Goal: Task Accomplishment & Management: Use online tool/utility

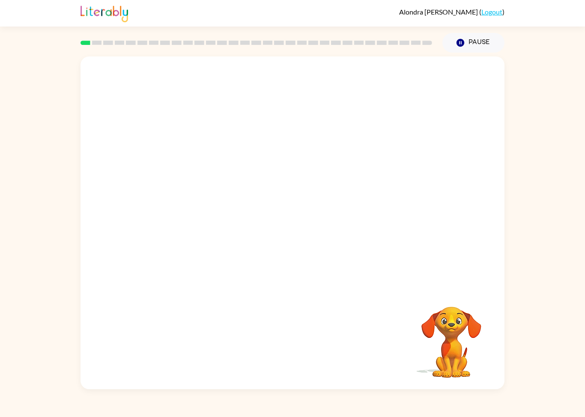
click at [484, 38] on button "Pause Pause" at bounding box center [473, 43] width 62 height 20
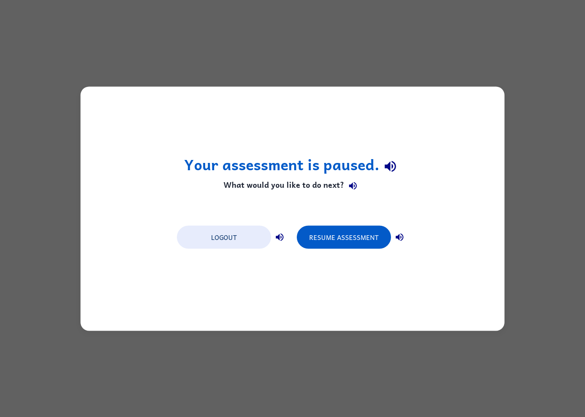
click at [358, 238] on button "Resume Assessment" at bounding box center [344, 237] width 94 height 23
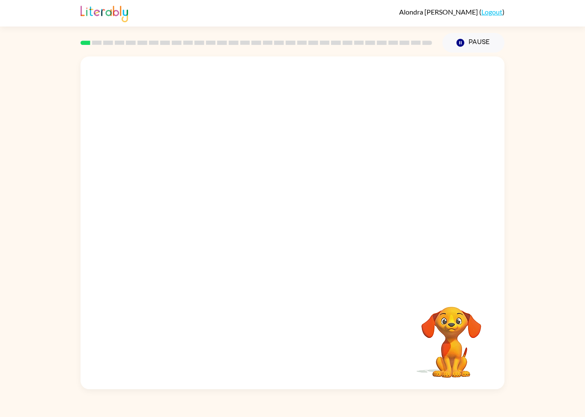
click at [217, 217] on video "Your browser must support playing .mp4 files to use Literably. Please try using…" at bounding box center [292, 172] width 424 height 232
click at [284, 227] on div at bounding box center [292, 227] width 55 height 31
click at [265, 228] on button "button" at bounding box center [292, 227] width 55 height 31
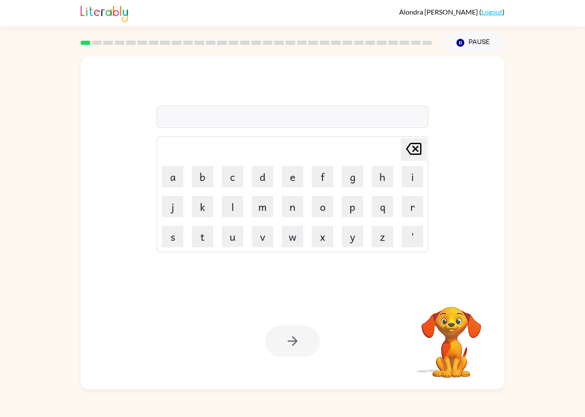
click at [171, 243] on button "s" at bounding box center [172, 236] width 21 height 21
click at [382, 176] on button "h" at bounding box center [381, 176] width 21 height 21
click at [229, 241] on button "u" at bounding box center [232, 236] width 21 height 21
click at [171, 244] on button "s" at bounding box center [172, 236] width 21 height 21
click at [168, 233] on button "s" at bounding box center [172, 236] width 21 height 21
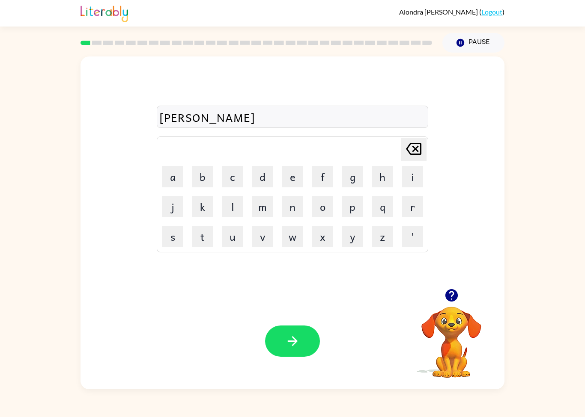
click at [416, 152] on icon "[PERSON_NAME] last character input" at bounding box center [413, 149] width 21 height 21
click at [387, 176] on button "h" at bounding box center [381, 176] width 21 height 21
click at [312, 354] on button "button" at bounding box center [292, 341] width 55 height 31
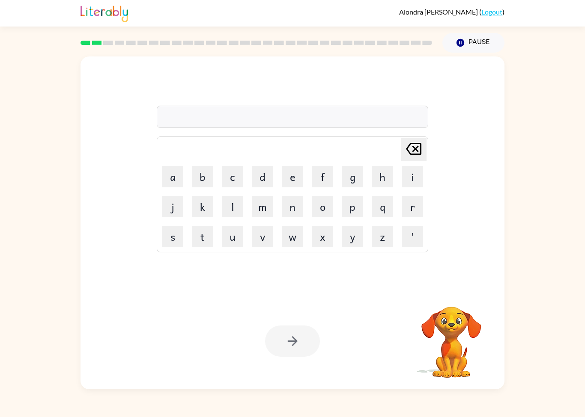
click at [168, 175] on button "a" at bounding box center [172, 176] width 21 height 21
click at [356, 207] on button "p" at bounding box center [352, 206] width 21 height 21
click at [355, 206] on button "p" at bounding box center [352, 206] width 21 height 21
click at [291, 181] on button "e" at bounding box center [292, 176] width 21 height 21
click at [414, 202] on button "r" at bounding box center [411, 206] width 21 height 21
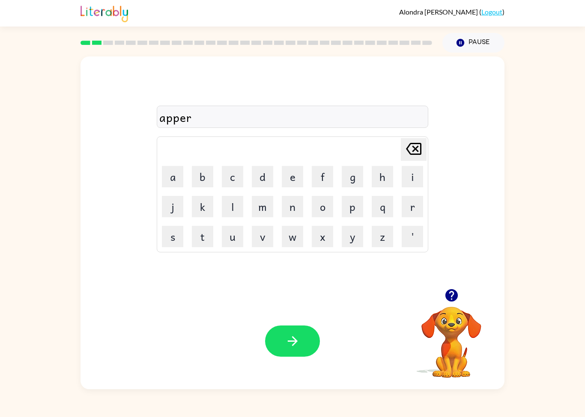
click at [411, 178] on button "i" at bounding box center [411, 176] width 21 height 21
click at [294, 174] on button "e" at bounding box center [292, 176] width 21 height 21
click at [291, 213] on button "n" at bounding box center [292, 206] width 21 height 21
click at [235, 176] on button "c" at bounding box center [232, 176] width 21 height 21
click at [293, 181] on button "e" at bounding box center [292, 176] width 21 height 21
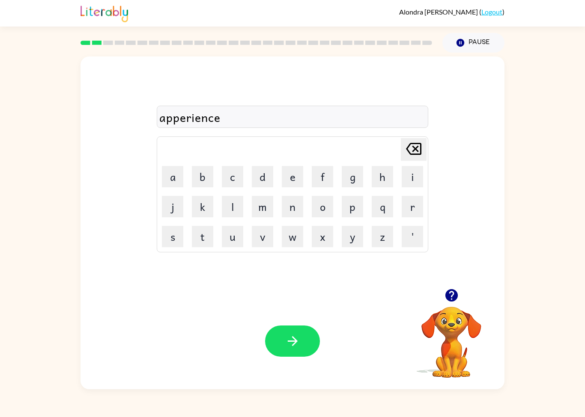
click at [173, 231] on button "s" at bounding box center [172, 236] width 21 height 21
click at [173, 230] on button "s" at bounding box center [172, 236] width 21 height 21
click at [311, 348] on button "button" at bounding box center [292, 341] width 55 height 31
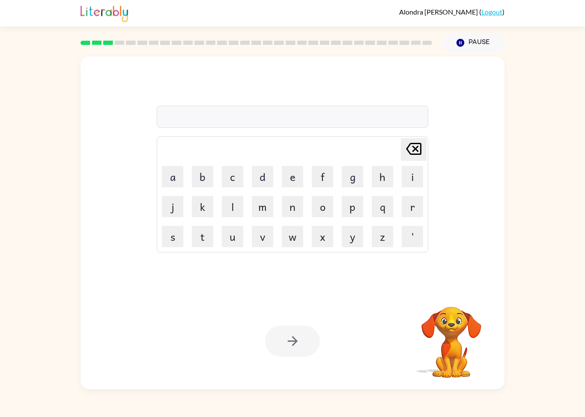
click at [413, 208] on button "r" at bounding box center [411, 206] width 21 height 21
click at [288, 178] on button "e" at bounding box center [292, 176] width 21 height 21
click at [176, 169] on button "a" at bounding box center [172, 176] width 21 height 21
click at [236, 199] on button "l" at bounding box center [232, 206] width 21 height 21
click at [405, 180] on button "i" at bounding box center [411, 176] width 21 height 21
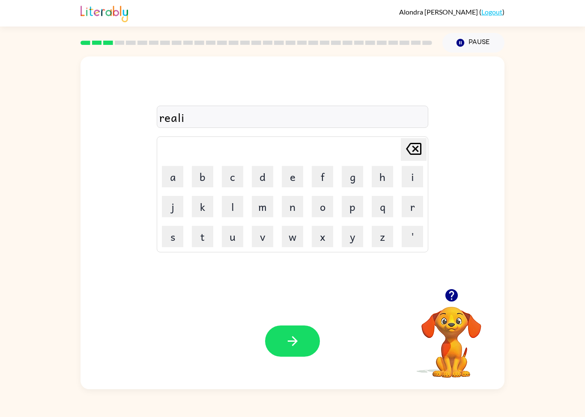
click at [205, 240] on button "t" at bounding box center [202, 236] width 21 height 21
click at [352, 245] on button "y" at bounding box center [352, 236] width 21 height 21
click at [295, 327] on button "button" at bounding box center [292, 341] width 55 height 31
click at [294, 326] on div "Your browser must support playing .mp4 files to use Literably. Please try using…" at bounding box center [292, 341] width 424 height 96
click at [291, 172] on button "e" at bounding box center [292, 176] width 21 height 21
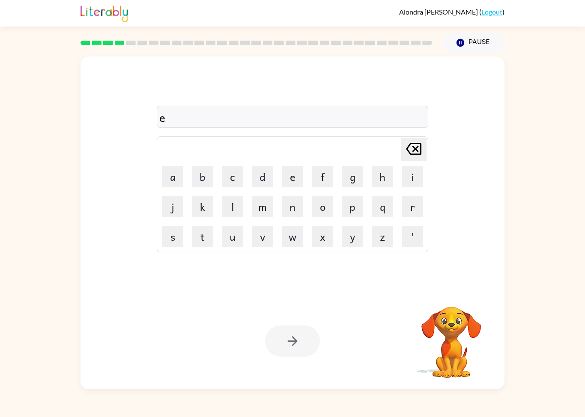
click at [222, 215] on button "l" at bounding box center [232, 206] width 21 height 21
click at [412, 177] on button "i" at bounding box center [411, 176] width 21 height 21
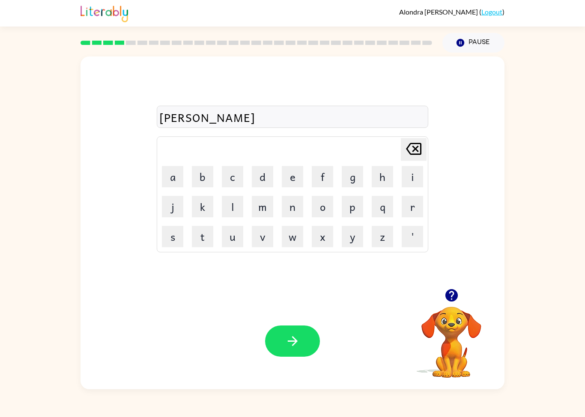
click at [260, 206] on button "m" at bounding box center [262, 206] width 21 height 21
click at [414, 178] on button "i" at bounding box center [411, 176] width 21 height 21
click at [291, 212] on button "n" at bounding box center [292, 206] width 21 height 21
click at [172, 174] on button "a" at bounding box center [172, 176] width 21 height 21
click at [209, 239] on button "t" at bounding box center [202, 236] width 21 height 21
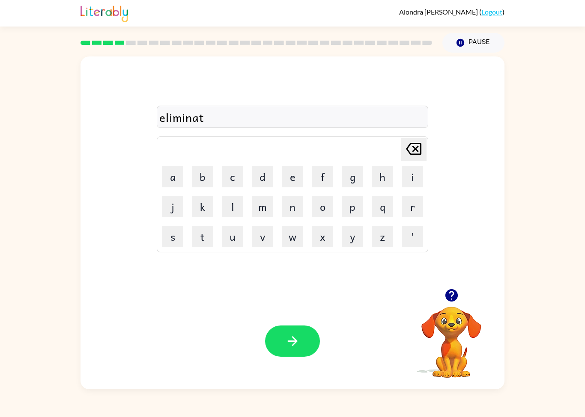
click at [286, 179] on button "e" at bounding box center [292, 176] width 21 height 21
click at [307, 357] on button "button" at bounding box center [292, 341] width 55 height 31
click at [311, 361] on div "Your browser must support playing .mp4 files to use Literably. Please try using…" at bounding box center [292, 341] width 424 height 96
click at [264, 181] on button "d" at bounding box center [262, 176] width 21 height 21
click at [237, 238] on button "u" at bounding box center [232, 236] width 21 height 21
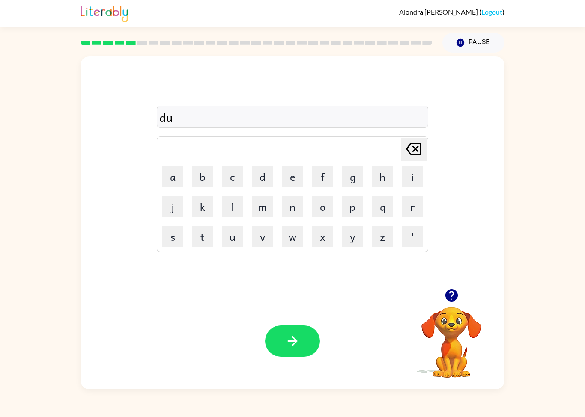
click at [355, 208] on button "p" at bounding box center [352, 206] width 21 height 21
click at [232, 210] on button "l" at bounding box center [232, 206] width 21 height 21
click at [406, 177] on button "i" at bounding box center [411, 176] width 21 height 21
click at [225, 181] on button "c" at bounding box center [232, 176] width 21 height 21
click at [176, 176] on button "a" at bounding box center [172, 176] width 21 height 21
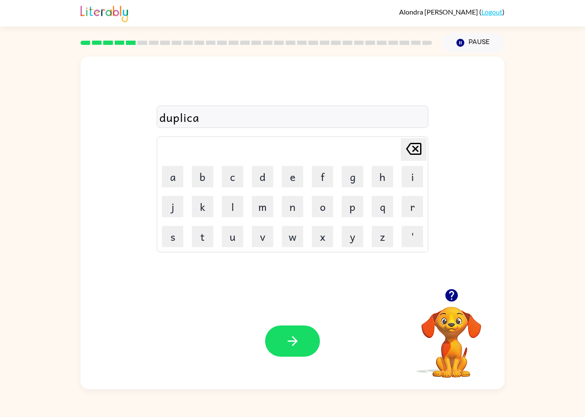
click at [199, 243] on button "t" at bounding box center [202, 236] width 21 height 21
click at [294, 177] on button "e" at bounding box center [292, 176] width 21 height 21
click at [309, 347] on button "button" at bounding box center [292, 341] width 55 height 31
click at [259, 240] on button "v" at bounding box center [262, 236] width 21 height 21
click at [173, 174] on button "a" at bounding box center [172, 176] width 21 height 21
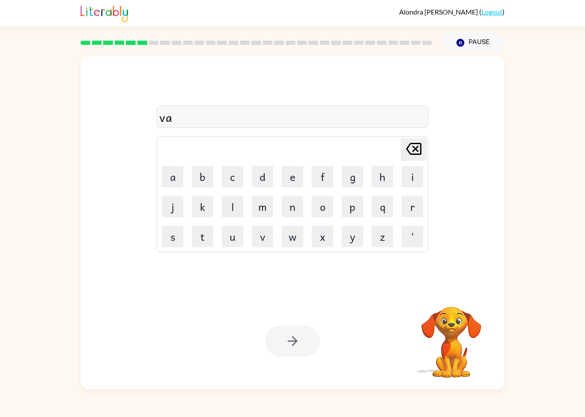
click at [232, 179] on button "c" at bounding box center [232, 176] width 21 height 21
click at [190, 170] on td "b" at bounding box center [202, 176] width 29 height 29
click at [172, 183] on button "a" at bounding box center [172, 176] width 21 height 21
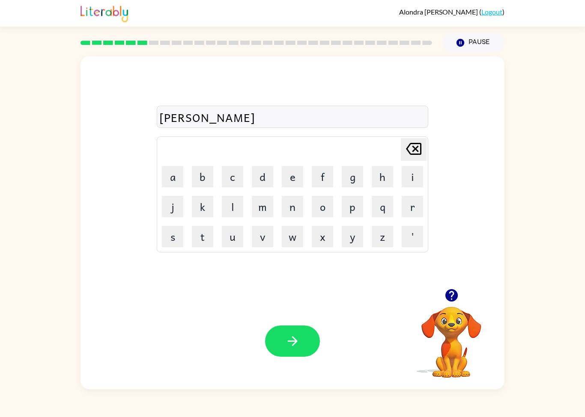
click at [204, 241] on button "t" at bounding box center [202, 236] width 21 height 21
click at [408, 179] on button "i" at bounding box center [411, 176] width 21 height 21
click at [322, 214] on button "o" at bounding box center [322, 206] width 21 height 21
click at [288, 207] on button "n" at bounding box center [292, 206] width 21 height 21
click at [300, 347] on icon "button" at bounding box center [292, 341] width 15 height 15
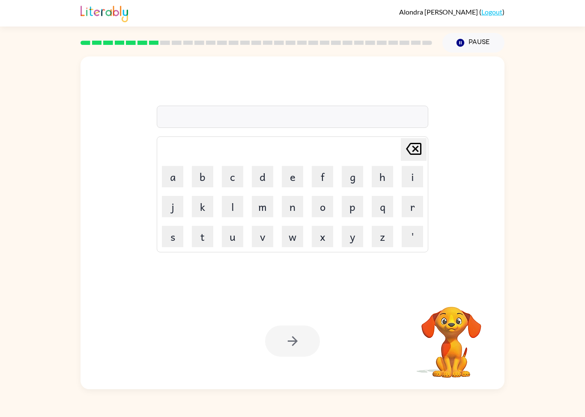
click at [353, 206] on button "p" at bounding box center [352, 206] width 21 height 21
click at [229, 230] on button "u" at bounding box center [232, 236] width 21 height 21
click at [265, 172] on button "d" at bounding box center [262, 176] width 21 height 21
click at [260, 180] on button "d" at bounding box center [262, 176] width 21 height 21
click at [241, 202] on button "l" at bounding box center [232, 206] width 21 height 21
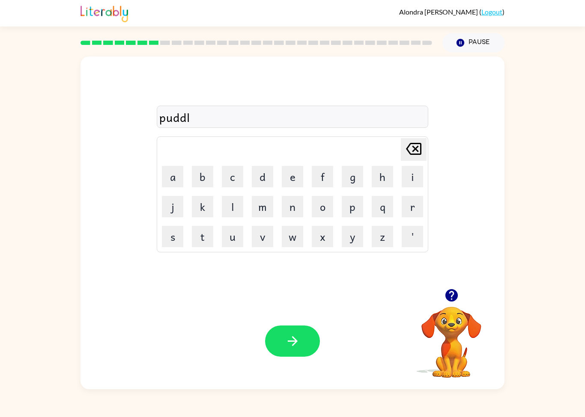
click at [168, 175] on button "a" at bounding box center [172, 176] width 21 height 21
click at [412, 149] on icon "[PERSON_NAME] last character input" at bounding box center [413, 149] width 21 height 21
click at [286, 178] on button "e" at bounding box center [292, 176] width 21 height 21
click at [286, 334] on button "button" at bounding box center [292, 341] width 55 height 31
click at [350, 213] on button "p" at bounding box center [352, 206] width 21 height 21
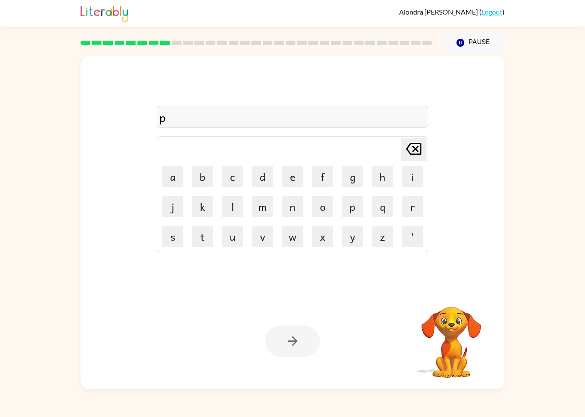
click at [173, 176] on button "a" at bounding box center [172, 176] width 21 height 21
click at [407, 212] on button "r" at bounding box center [411, 206] width 21 height 21
click at [203, 239] on button "t" at bounding box center [202, 236] width 21 height 21
click at [410, 181] on button "i" at bounding box center [411, 176] width 21 height 21
click at [233, 181] on button "c" at bounding box center [232, 176] width 21 height 21
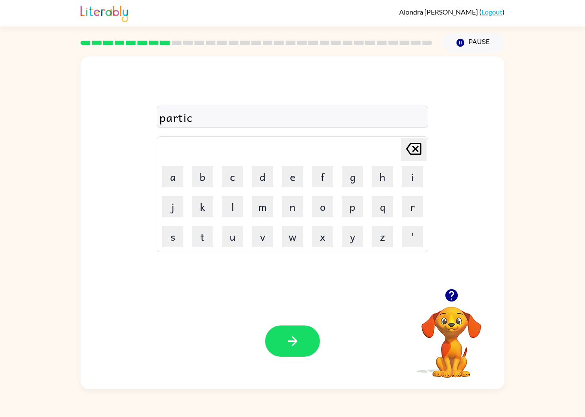
click at [181, 178] on button "a" at bounding box center [172, 176] width 21 height 21
click at [228, 208] on button "l" at bounding box center [232, 206] width 21 height 21
click at [290, 181] on button "e" at bounding box center [292, 176] width 21 height 21
click at [300, 340] on button "button" at bounding box center [292, 341] width 55 height 31
click at [417, 213] on button "r" at bounding box center [411, 206] width 21 height 21
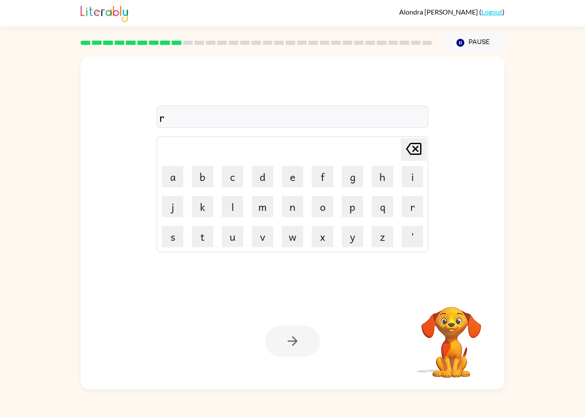
click at [293, 177] on button "e" at bounding box center [292, 176] width 21 height 21
click at [226, 179] on button "c" at bounding box center [232, 176] width 21 height 21
click at [182, 174] on button "a" at bounding box center [172, 176] width 21 height 21
click at [349, 210] on button "p" at bounding box center [352, 206] width 21 height 21
click at [173, 238] on button "s" at bounding box center [172, 236] width 21 height 21
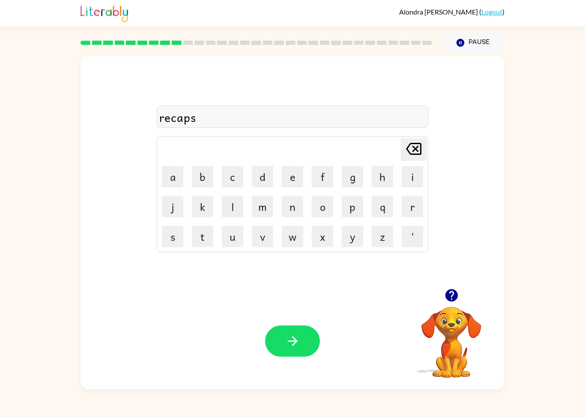
click at [232, 237] on button "u" at bounding box center [232, 236] width 21 height 21
click at [408, 206] on button "r" at bounding box center [411, 206] width 21 height 21
click at [284, 178] on button "e" at bounding box center [292, 176] width 21 height 21
click at [306, 343] on button "button" at bounding box center [292, 341] width 55 height 31
click at [354, 208] on button "p" at bounding box center [352, 206] width 21 height 21
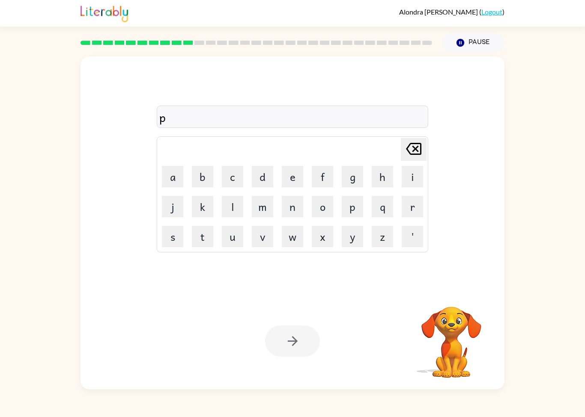
click at [409, 208] on button "r" at bounding box center [411, 206] width 21 height 21
click at [292, 187] on button "e" at bounding box center [292, 176] width 21 height 21
click at [172, 231] on button "s" at bounding box center [172, 236] width 21 height 21
click at [235, 180] on button "c" at bounding box center [232, 176] width 21 height 21
click at [382, 173] on button "h" at bounding box center [381, 176] width 21 height 21
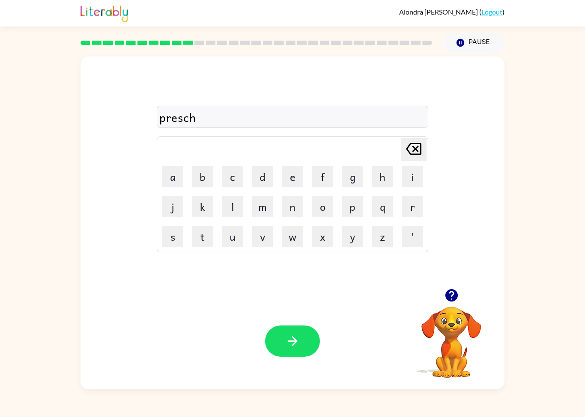
click at [320, 208] on button "o" at bounding box center [322, 206] width 21 height 21
click at [323, 205] on button "o" at bounding box center [322, 206] width 21 height 21
click at [230, 206] on button "l" at bounding box center [232, 206] width 21 height 21
click at [297, 339] on icon "button" at bounding box center [292, 341] width 15 height 15
click at [235, 179] on button "c" at bounding box center [232, 176] width 21 height 21
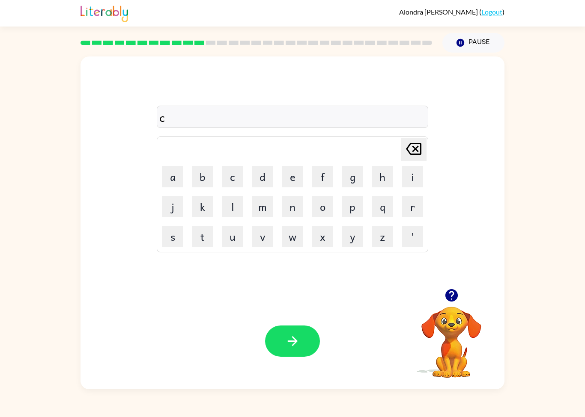
click at [417, 208] on button "r" at bounding box center [411, 206] width 21 height 21
click at [173, 178] on button "a" at bounding box center [172, 176] width 21 height 21
click at [259, 240] on button "v" at bounding box center [262, 236] width 21 height 21
click at [292, 184] on button "e" at bounding box center [292, 176] width 21 height 21
click at [294, 348] on icon "button" at bounding box center [292, 341] width 15 height 15
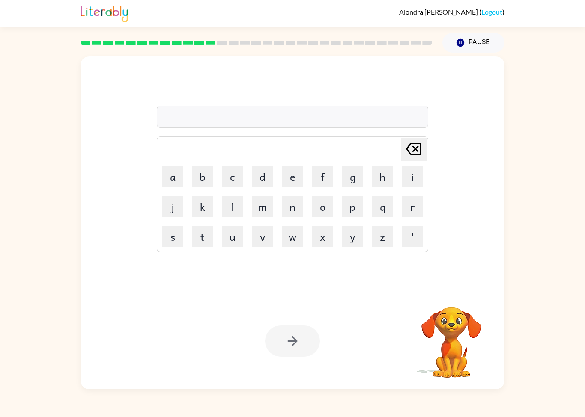
click at [266, 175] on button "d" at bounding box center [262, 176] width 21 height 21
click at [415, 177] on button "i" at bounding box center [411, 176] width 21 height 21
click at [227, 175] on button "c" at bounding box center [232, 176] width 21 height 21
click at [200, 237] on button "t" at bounding box center [202, 236] width 21 height 21
click at [170, 181] on button "a" at bounding box center [172, 176] width 21 height 21
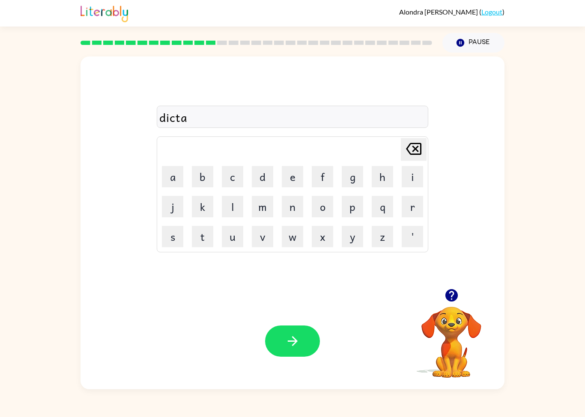
click at [201, 239] on button "t" at bounding box center [202, 236] width 21 height 21
click at [286, 183] on button "e" at bounding box center [292, 176] width 21 height 21
click at [301, 344] on button "button" at bounding box center [292, 341] width 55 height 31
click at [346, 210] on button "p" at bounding box center [352, 206] width 21 height 21
click at [181, 169] on button "a" at bounding box center [172, 176] width 21 height 21
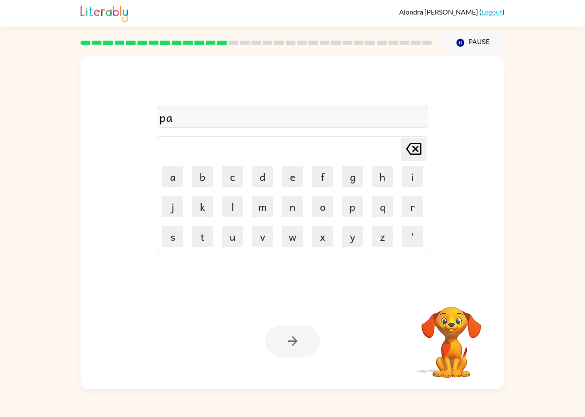
click at [346, 232] on button "y" at bounding box center [352, 236] width 21 height 21
click at [291, 185] on button "e" at bounding box center [292, 176] width 21 height 21
click at [284, 211] on button "n" at bounding box center [292, 206] width 21 height 21
click at [204, 238] on button "t" at bounding box center [202, 236] width 21 height 21
click at [417, 155] on icon at bounding box center [413, 149] width 15 height 12
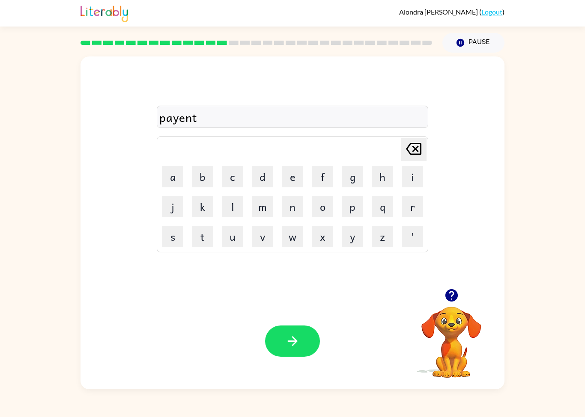
click at [417, 155] on icon at bounding box center [413, 149] width 15 height 12
click at [413, 158] on icon "[PERSON_NAME] last character input" at bounding box center [413, 149] width 21 height 21
click at [265, 214] on button "m" at bounding box center [262, 206] width 21 height 21
click at [295, 181] on button "e" at bounding box center [292, 176] width 21 height 21
click at [291, 215] on button "n" at bounding box center [292, 206] width 21 height 21
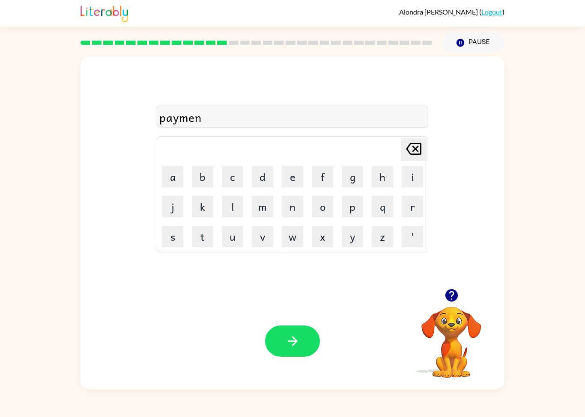
click at [207, 239] on button "t" at bounding box center [202, 236] width 21 height 21
click at [296, 344] on icon "button" at bounding box center [292, 341] width 15 height 15
click at [262, 211] on button "m" at bounding box center [262, 206] width 21 height 21
click at [169, 181] on button "a" at bounding box center [172, 176] width 21 height 21
click at [169, 205] on button "j" at bounding box center [172, 206] width 21 height 21
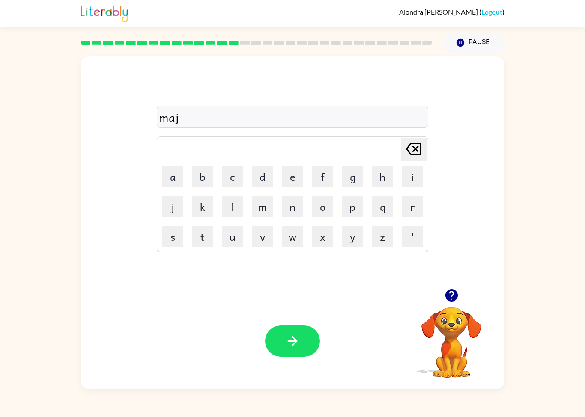
click at [319, 214] on button "o" at bounding box center [322, 206] width 21 height 21
click at [401, 201] on button "r" at bounding box center [411, 206] width 21 height 21
click at [299, 333] on button "button" at bounding box center [292, 341] width 55 height 31
click at [461, 297] on button "button" at bounding box center [451, 296] width 22 height 22
click at [177, 236] on button "s" at bounding box center [172, 236] width 21 height 21
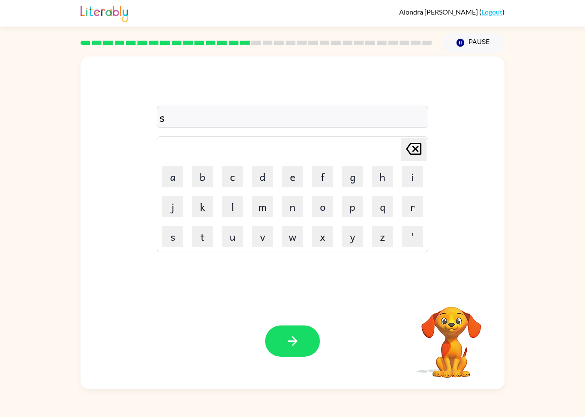
click at [356, 208] on button "p" at bounding box center [352, 206] width 21 height 21
click at [178, 182] on button "a" at bounding box center [172, 176] width 21 height 21
click at [204, 205] on button "k" at bounding box center [202, 206] width 21 height 21
click at [407, 149] on icon at bounding box center [413, 149] width 15 height 12
click at [412, 205] on button "r" at bounding box center [411, 206] width 21 height 21
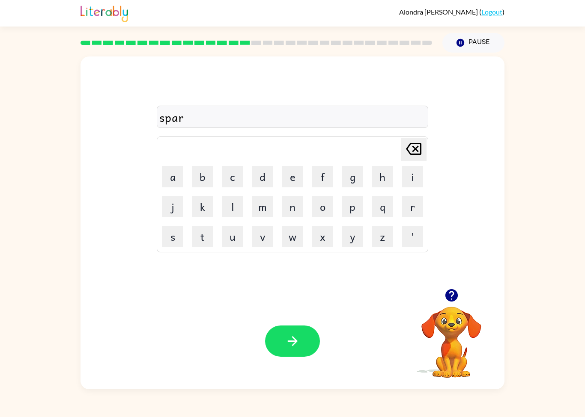
click at [204, 207] on button "k" at bounding box center [202, 206] width 21 height 21
click at [308, 344] on button "button" at bounding box center [292, 341] width 55 height 31
click at [353, 205] on button "p" at bounding box center [352, 206] width 21 height 21
click at [171, 178] on button "a" at bounding box center [172, 176] width 21 height 21
click at [230, 210] on button "l" at bounding box center [232, 206] width 21 height 21
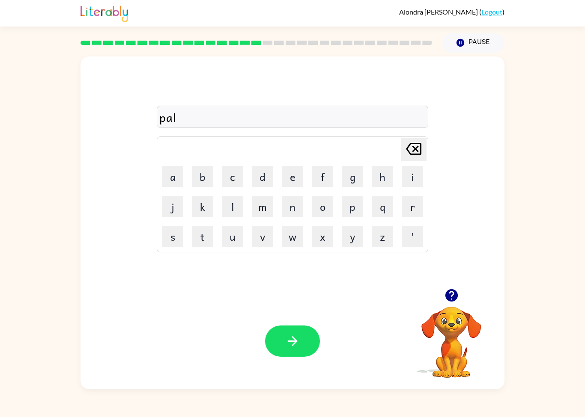
click at [293, 348] on icon "button" at bounding box center [292, 341] width 15 height 15
click at [172, 243] on button "s" at bounding box center [172, 236] width 21 height 21
click at [351, 206] on button "p" at bounding box center [352, 206] width 21 height 21
click at [407, 178] on button "i" at bounding box center [411, 176] width 21 height 21
click at [295, 212] on button "n" at bounding box center [292, 206] width 21 height 21
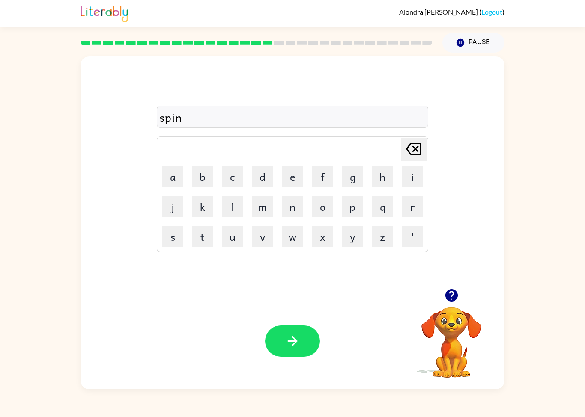
click at [294, 212] on button "n" at bounding box center [292, 206] width 21 height 21
click at [408, 178] on button "i" at bounding box center [411, 176] width 21 height 21
click at [287, 212] on button "n" at bounding box center [292, 206] width 21 height 21
click at [350, 175] on button "g" at bounding box center [352, 176] width 21 height 21
click at [309, 354] on button "button" at bounding box center [292, 341] width 55 height 31
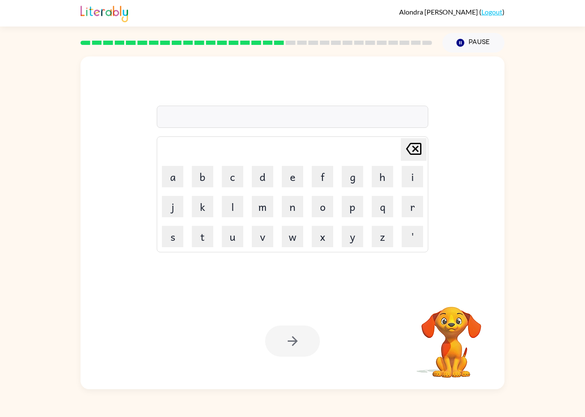
click at [354, 178] on button "g" at bounding box center [352, 176] width 21 height 21
click at [407, 211] on button "r" at bounding box center [411, 206] width 21 height 21
click at [236, 232] on button "u" at bounding box center [232, 236] width 21 height 21
click at [261, 206] on button "m" at bounding box center [262, 206] width 21 height 21
click at [357, 206] on button "p" at bounding box center [352, 206] width 21 height 21
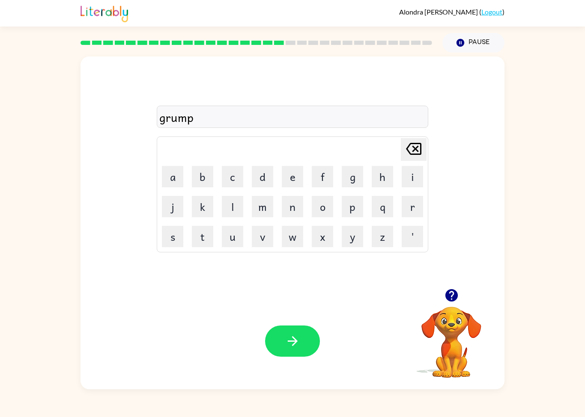
click at [413, 179] on button "i" at bounding box center [411, 176] width 21 height 21
click at [285, 170] on button "e" at bounding box center [292, 176] width 21 height 21
click at [169, 242] on button "s" at bounding box center [172, 236] width 21 height 21
click at [201, 246] on button "t" at bounding box center [202, 236] width 21 height 21
click at [295, 334] on icon "button" at bounding box center [292, 341] width 15 height 15
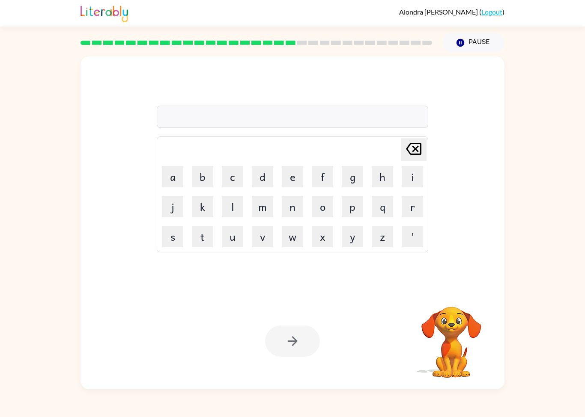
click at [409, 174] on button "i" at bounding box center [411, 176] width 21 height 21
click at [293, 209] on button "n" at bounding box center [292, 206] width 21 height 21
click at [236, 178] on button "c" at bounding box center [232, 176] width 21 height 21
click at [408, 217] on button "r" at bounding box center [411, 206] width 21 height 21
click at [285, 186] on button "e" at bounding box center [292, 176] width 21 height 21
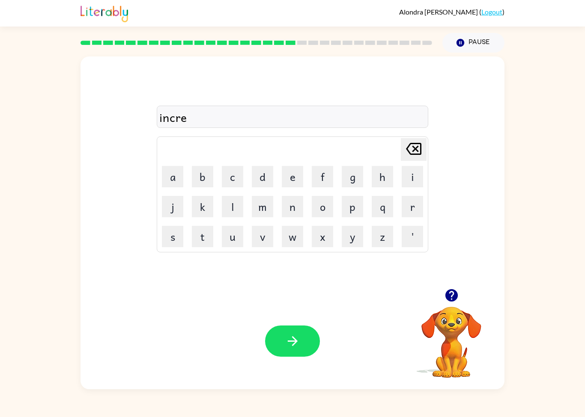
click at [261, 178] on button "d" at bounding box center [262, 176] width 21 height 21
click at [407, 177] on button "i" at bounding box center [411, 176] width 21 height 21
click at [203, 181] on button "b" at bounding box center [202, 176] width 21 height 21
click at [232, 208] on button "l" at bounding box center [232, 206] width 21 height 21
click at [292, 175] on button "e" at bounding box center [292, 176] width 21 height 21
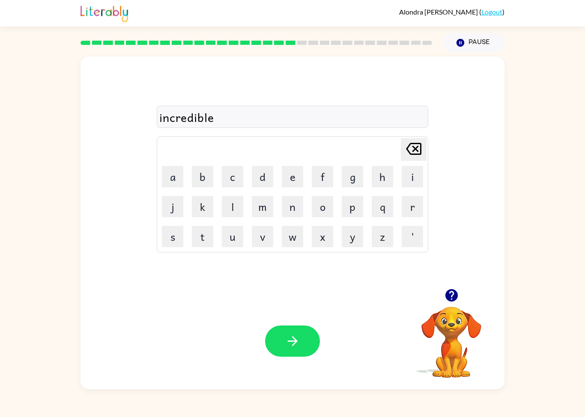
click at [294, 331] on button "button" at bounding box center [292, 341] width 55 height 31
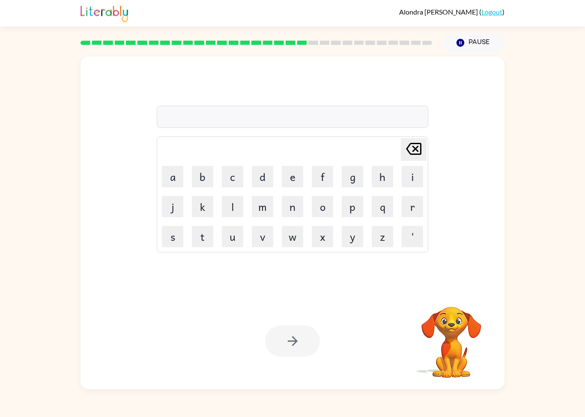
click at [235, 209] on button "l" at bounding box center [232, 206] width 21 height 21
click at [413, 178] on button "i" at bounding box center [411, 176] width 21 height 21
click at [171, 241] on button "s" at bounding box center [172, 236] width 21 height 21
click at [206, 240] on button "t" at bounding box center [202, 236] width 21 height 21
click at [290, 183] on button "e" at bounding box center [292, 176] width 21 height 21
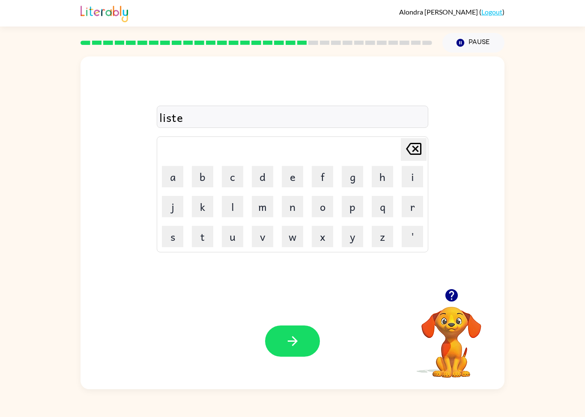
click at [285, 207] on button "n" at bounding box center [292, 206] width 21 height 21
click at [291, 179] on button "e" at bounding box center [292, 176] width 21 height 21
click at [261, 175] on button "d" at bounding box center [262, 176] width 21 height 21
click at [300, 335] on button "button" at bounding box center [292, 341] width 55 height 31
click at [415, 183] on button "i" at bounding box center [411, 176] width 21 height 21
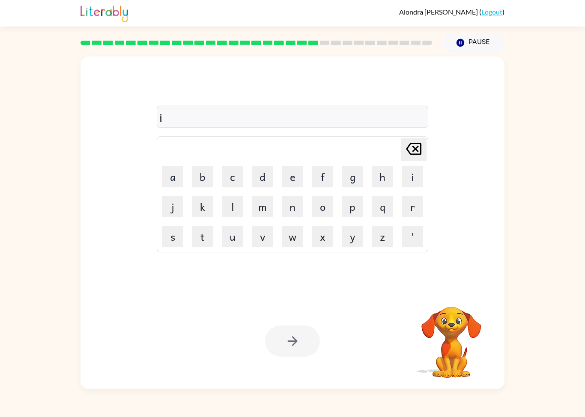
click at [413, 159] on icon "[PERSON_NAME] last character input" at bounding box center [413, 149] width 21 height 21
click at [413, 158] on icon "[PERSON_NAME] last character input" at bounding box center [413, 149] width 21 height 21
click at [419, 155] on icon at bounding box center [413, 149] width 15 height 12
click at [291, 208] on button "n" at bounding box center [292, 206] width 21 height 21
click at [320, 216] on button "o" at bounding box center [322, 206] width 21 height 21
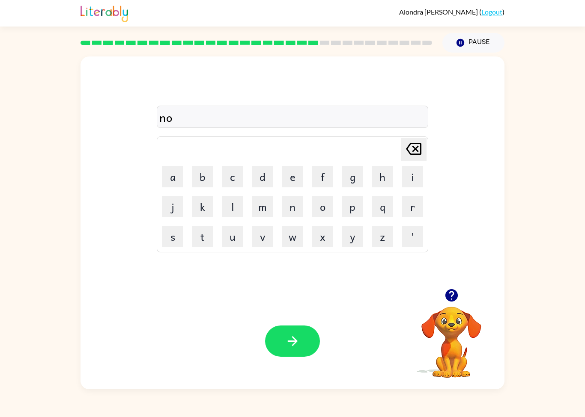
click at [260, 210] on button "m" at bounding box center [262, 206] width 21 height 21
click at [416, 175] on button "i" at bounding box center [411, 176] width 21 height 21
click at [297, 210] on button "n" at bounding box center [292, 206] width 21 height 21
click at [174, 187] on button "a" at bounding box center [172, 176] width 21 height 21
click at [202, 242] on button "t" at bounding box center [202, 236] width 21 height 21
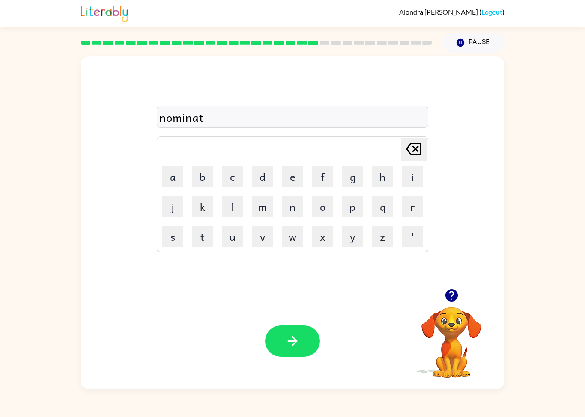
click at [282, 184] on button "e" at bounding box center [292, 176] width 21 height 21
click at [300, 347] on icon "button" at bounding box center [292, 341] width 15 height 15
click at [172, 233] on button "s" at bounding box center [172, 236] width 21 height 21
click at [235, 232] on button "u" at bounding box center [232, 236] width 21 height 21
click at [171, 239] on button "s" at bounding box center [172, 236] width 21 height 21
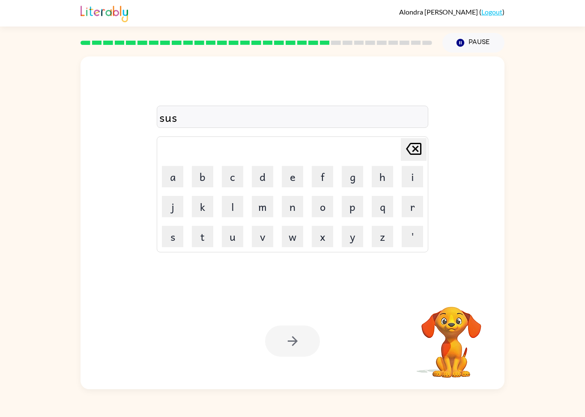
click at [209, 241] on button "t" at bounding box center [202, 236] width 21 height 21
click at [175, 175] on button "a" at bounding box center [172, 176] width 21 height 21
click at [407, 175] on button "i" at bounding box center [411, 176] width 21 height 21
click at [286, 200] on button "n" at bounding box center [292, 206] width 21 height 21
click at [295, 344] on icon "button" at bounding box center [292, 341] width 10 height 10
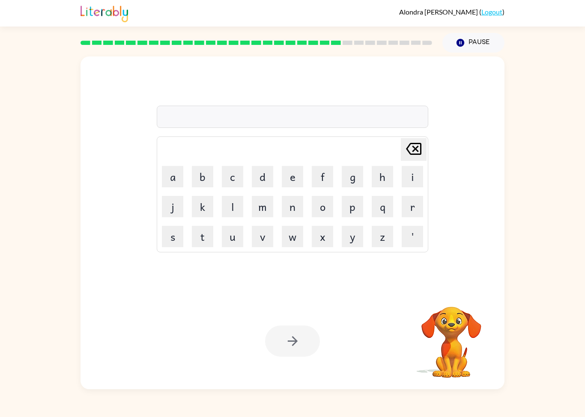
click at [294, 239] on button "w" at bounding box center [292, 236] width 21 height 21
click at [321, 205] on button "o" at bounding box center [322, 206] width 21 height 21
click at [410, 211] on button "r" at bounding box center [411, 206] width 21 height 21
click at [264, 177] on button "d" at bounding box center [262, 176] width 21 height 21
click at [342, 238] on button "y" at bounding box center [352, 236] width 21 height 21
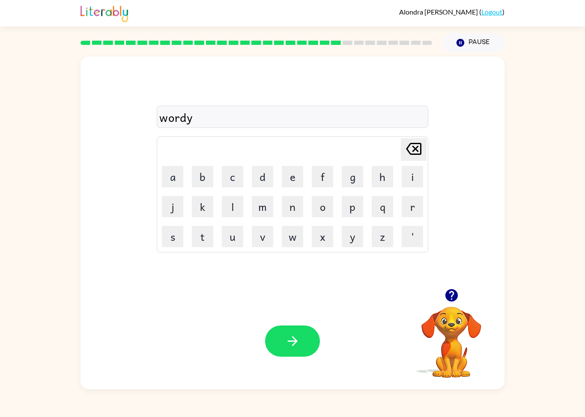
click at [289, 354] on button "button" at bounding box center [292, 341] width 55 height 31
click at [110, 413] on div "[PERSON_NAME] ( Logout ) Pause Pause wordy Delete Delete last character input a…" at bounding box center [292, 208] width 585 height 417
click at [409, 208] on button "r" at bounding box center [411, 206] width 21 height 21
click at [290, 173] on button "e" at bounding box center [292, 176] width 21 height 21
click at [233, 205] on button "l" at bounding box center [232, 206] width 21 height 21
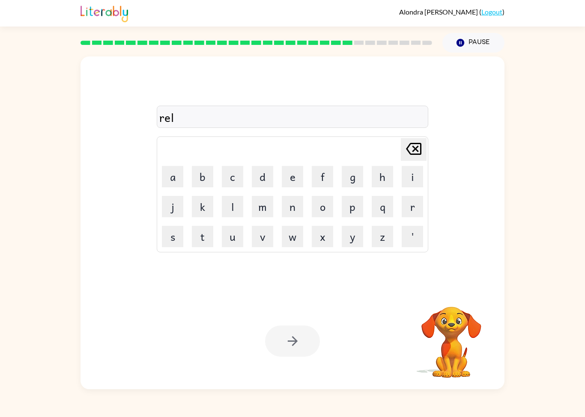
click at [169, 174] on button "a" at bounding box center [172, 176] width 21 height 21
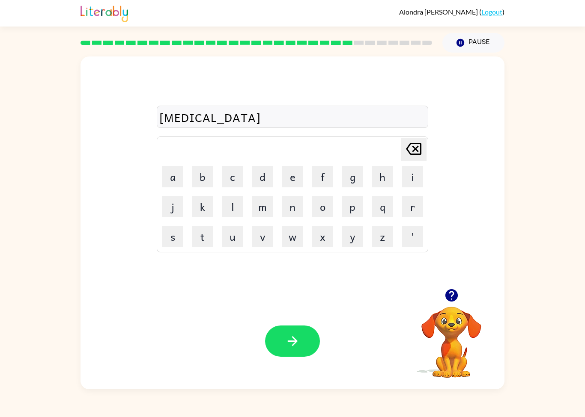
click at [207, 242] on button "t" at bounding box center [202, 236] width 21 height 21
click at [294, 174] on button "e" at bounding box center [292, 176] width 21 height 21
click at [264, 173] on button "d" at bounding box center [262, 176] width 21 height 21
click at [299, 350] on button "button" at bounding box center [292, 341] width 55 height 31
click at [213, 215] on button "k" at bounding box center [202, 206] width 21 height 21
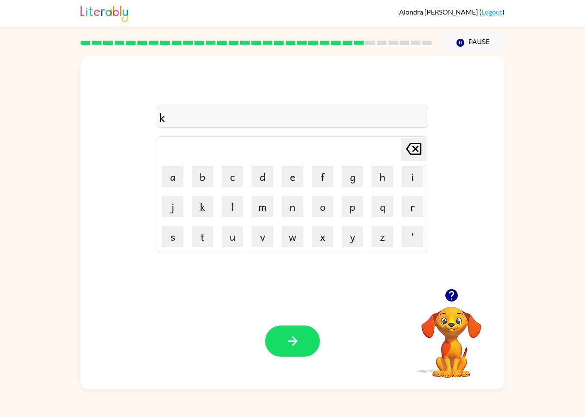
click at [407, 169] on button "i" at bounding box center [411, 176] width 21 height 21
click at [211, 242] on button "t" at bounding box center [202, 236] width 21 height 21
click at [202, 238] on button "t" at bounding box center [202, 236] width 21 height 21
click at [291, 173] on button "e" at bounding box center [292, 176] width 21 height 21
click at [291, 205] on button "n" at bounding box center [292, 206] width 21 height 21
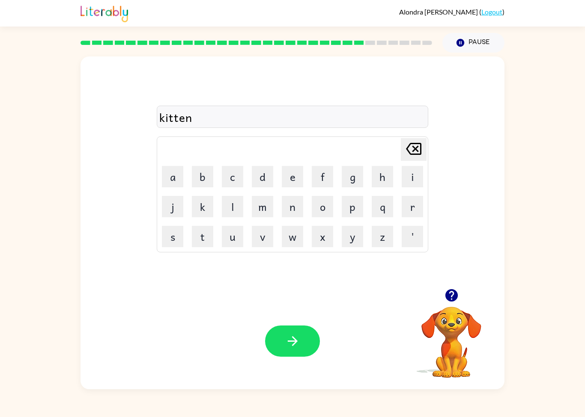
click at [292, 339] on icon "button" at bounding box center [292, 341] width 15 height 15
click at [268, 176] on button "d" at bounding box center [262, 176] width 21 height 21
click at [290, 179] on button "e" at bounding box center [292, 176] width 21 height 21
click at [355, 209] on button "p" at bounding box center [352, 206] width 21 height 21
click at [178, 175] on button "a" at bounding box center [172, 176] width 21 height 21
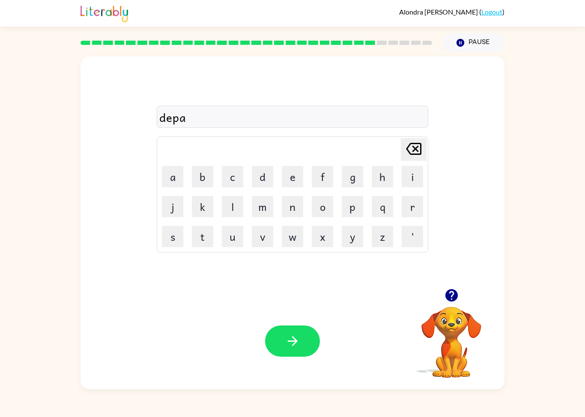
click at [411, 208] on button "r" at bounding box center [411, 206] width 21 height 21
click at [202, 235] on button "t" at bounding box center [202, 236] width 21 height 21
click at [267, 206] on button "m" at bounding box center [262, 206] width 21 height 21
click at [291, 179] on button "e" at bounding box center [292, 176] width 21 height 21
click at [291, 207] on button "n" at bounding box center [292, 206] width 21 height 21
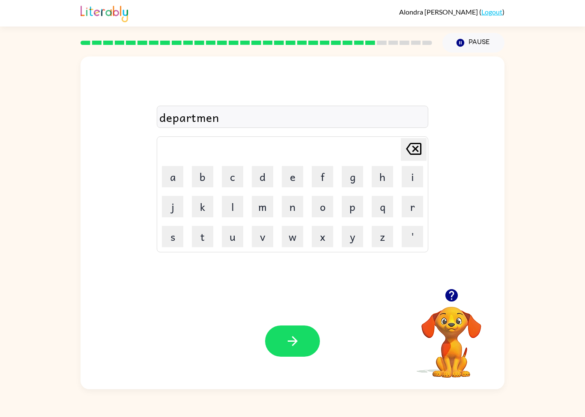
click at [208, 236] on button "t" at bounding box center [202, 236] width 21 height 21
click at [297, 345] on icon "button" at bounding box center [292, 341] width 15 height 15
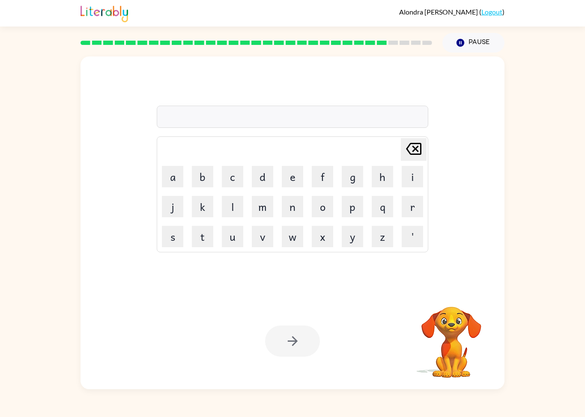
click at [172, 235] on button "s" at bounding box center [172, 236] width 21 height 21
click at [230, 206] on button "l" at bounding box center [232, 206] width 21 height 21
click at [408, 179] on button "i" at bounding box center [411, 176] width 21 height 21
click at [380, 213] on button "q" at bounding box center [381, 206] width 21 height 21
click at [411, 152] on icon "[PERSON_NAME] last character input" at bounding box center [413, 149] width 21 height 21
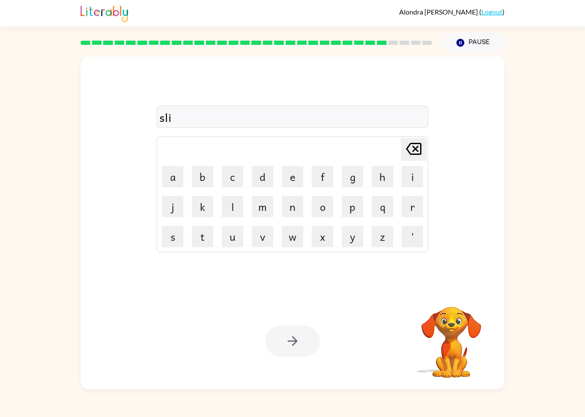
click at [352, 180] on button "g" at bounding box center [352, 176] width 21 height 21
click at [383, 184] on button "h" at bounding box center [381, 176] width 21 height 21
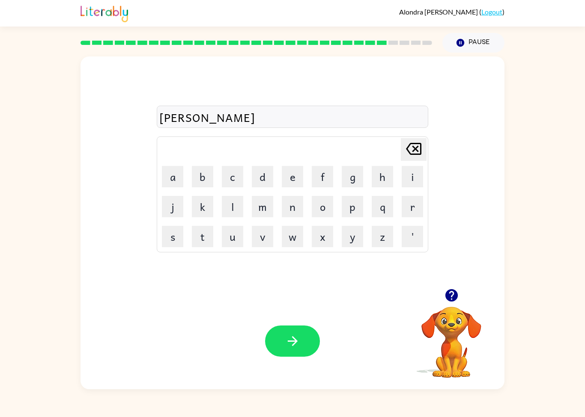
click at [194, 236] on button "t" at bounding box center [202, 236] width 21 height 21
click at [305, 336] on button "button" at bounding box center [292, 341] width 55 height 31
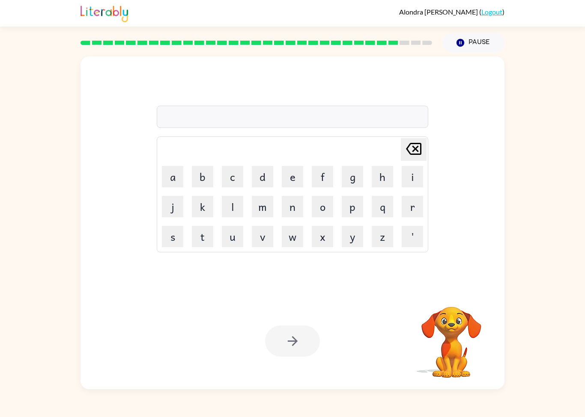
click at [227, 238] on button "u" at bounding box center [232, 236] width 21 height 21
click at [297, 202] on button "n" at bounding box center [292, 206] width 21 height 21
click at [404, 180] on button "i" at bounding box center [411, 176] width 21 height 21
click at [267, 239] on button "v" at bounding box center [262, 236] width 21 height 21
click at [291, 185] on button "e" at bounding box center [292, 176] width 21 height 21
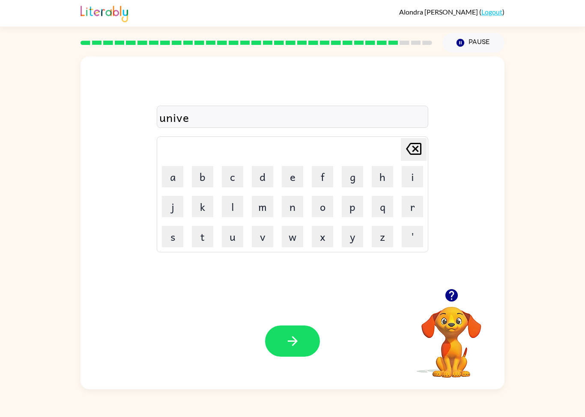
click at [412, 209] on button "r" at bounding box center [411, 206] width 21 height 21
click at [168, 238] on button "s" at bounding box center [172, 236] width 21 height 21
click at [178, 184] on button "a" at bounding box center [172, 176] width 21 height 21
click at [236, 207] on button "l" at bounding box center [232, 206] width 21 height 21
click at [297, 336] on icon "button" at bounding box center [292, 341] width 15 height 15
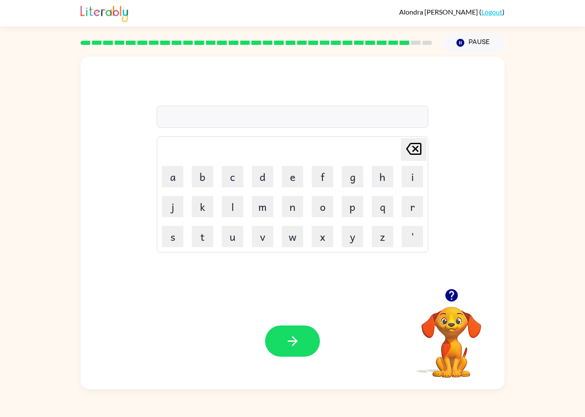
click at [169, 240] on button "s" at bounding box center [172, 236] width 21 height 21
click at [408, 174] on button "i" at bounding box center [411, 176] width 21 height 21
click at [232, 205] on button "l" at bounding box center [232, 206] width 21 height 21
click at [260, 234] on button "v" at bounding box center [262, 236] width 21 height 21
click at [297, 184] on button "e" at bounding box center [292, 176] width 21 height 21
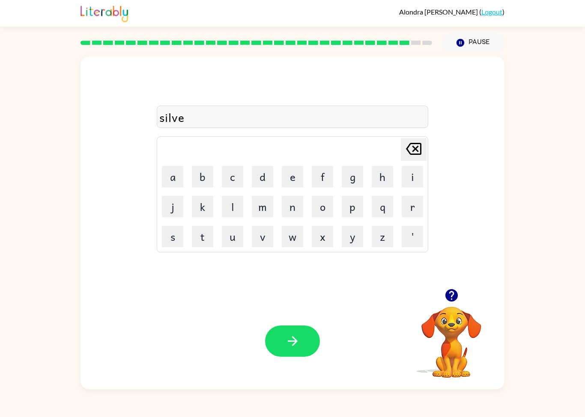
click at [411, 207] on button "r" at bounding box center [411, 206] width 21 height 21
click at [288, 236] on button "w" at bounding box center [292, 236] width 21 height 21
click at [385, 174] on button "h" at bounding box center [381, 176] width 21 height 21
click at [413, 155] on icon at bounding box center [413, 149] width 15 height 12
click at [291, 184] on button "e" at bounding box center [292, 176] width 21 height 21
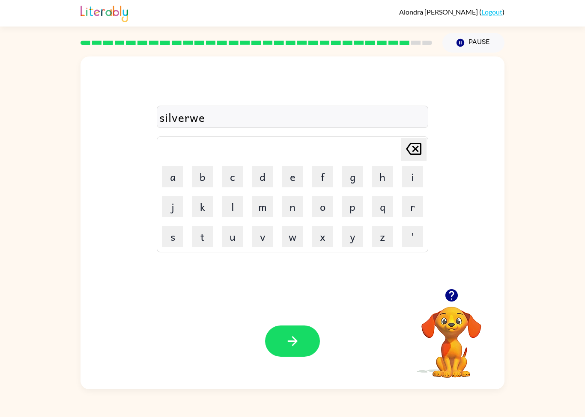
click at [412, 205] on button "r" at bounding box center [411, 206] width 21 height 21
click at [273, 181] on button "d" at bounding box center [262, 176] width 21 height 21
click at [417, 150] on icon "[PERSON_NAME] last character input" at bounding box center [413, 149] width 21 height 21
click at [284, 176] on button "e" at bounding box center [292, 176] width 21 height 21
click at [302, 338] on button "button" at bounding box center [292, 341] width 55 height 31
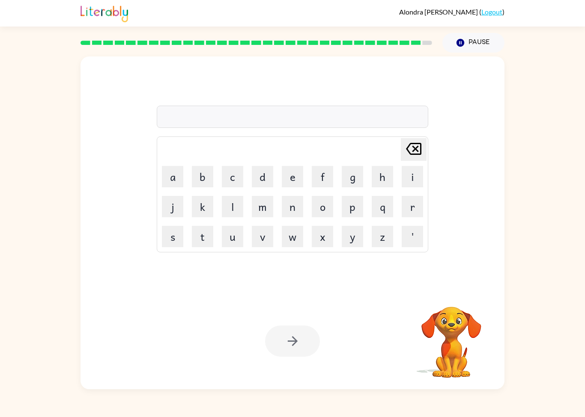
click at [414, 176] on button "i" at bounding box center [411, 176] width 21 height 21
click at [295, 208] on button "n" at bounding box center [292, 206] width 21 height 21
click at [232, 174] on button "c" at bounding box center [232, 176] width 21 height 21
click at [319, 213] on button "o" at bounding box center [322, 206] width 21 height 21
click at [235, 242] on button "u" at bounding box center [232, 236] width 21 height 21
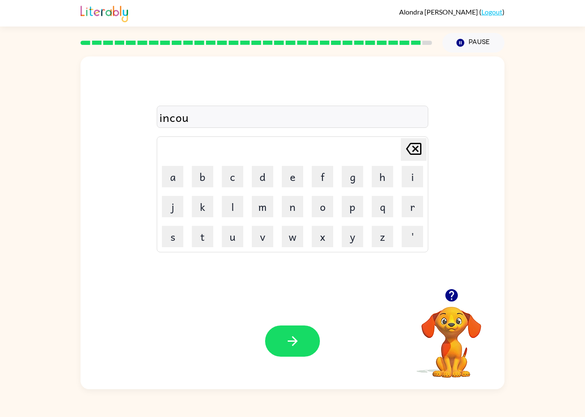
click at [285, 213] on button "n" at bounding box center [292, 206] width 21 height 21
click at [206, 239] on button "t" at bounding box center [202, 236] width 21 height 21
click at [289, 181] on button "e" at bounding box center [292, 176] width 21 height 21
click at [406, 208] on button "r" at bounding box center [411, 206] width 21 height 21
click at [311, 339] on button "button" at bounding box center [292, 341] width 55 height 31
